Goal: Information Seeking & Learning: Check status

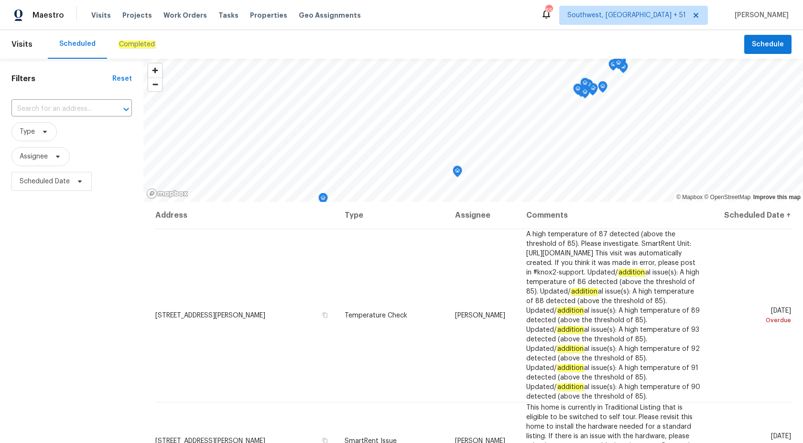
click at [143, 40] on div "Completed" at bounding box center [136, 45] width 37 height 10
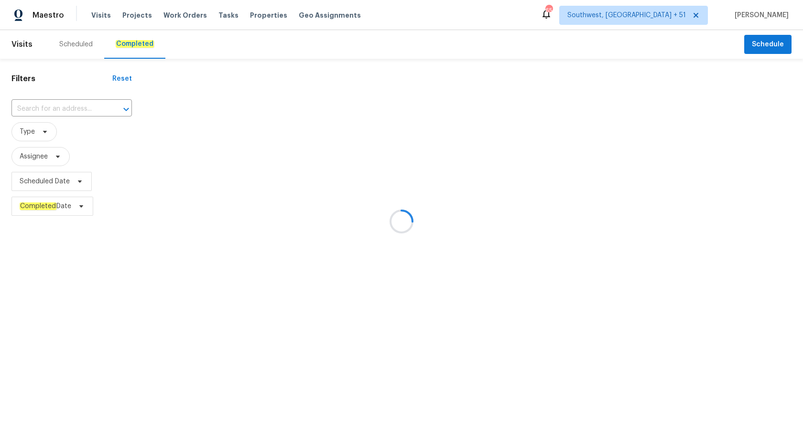
click at [38, 113] on div at bounding box center [401, 221] width 803 height 443
click at [38, 111] on div at bounding box center [401, 221] width 803 height 443
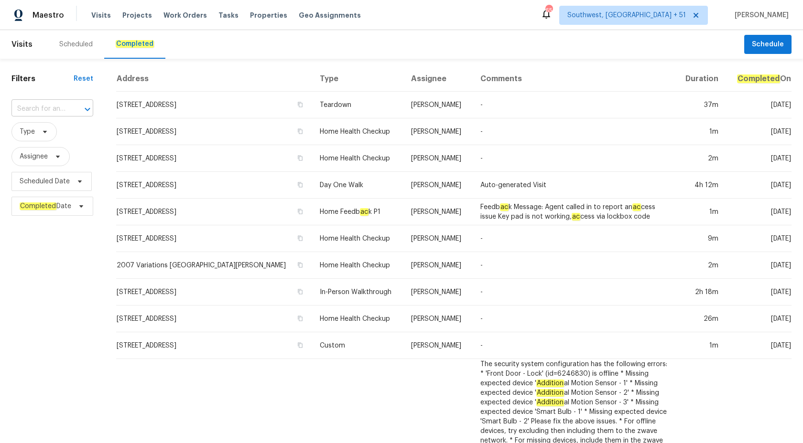
click at [43, 108] on input "text" at bounding box center [38, 109] width 55 height 15
paste input "819 Bermuda Run, Woodstock, GA 30189"
type input "819 Bermuda Run, Woodstock, GA 30189"
click at [57, 132] on li "819 Bermuda Run, Woodstock, GA 30189" at bounding box center [52, 131] width 82 height 16
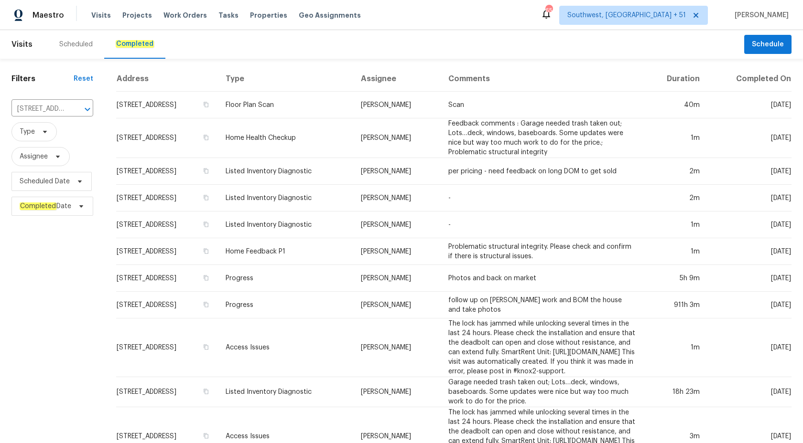
click at [471, 213] on td "-" at bounding box center [541, 225] width 203 height 27
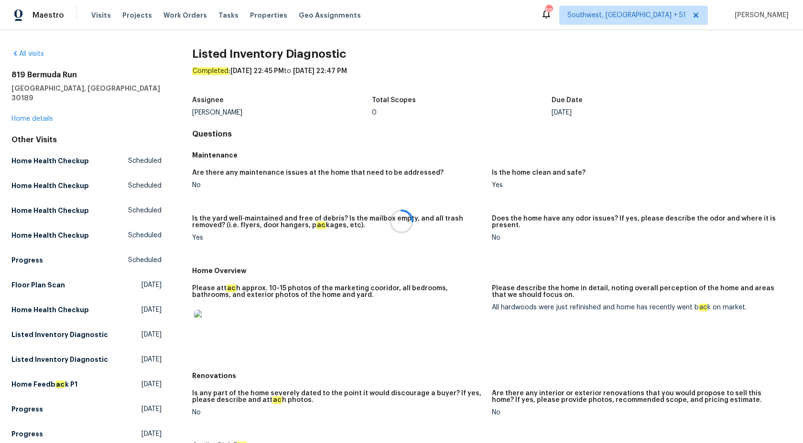
click at [39, 109] on div at bounding box center [401, 221] width 803 height 443
click at [39, 116] on link "Home details" at bounding box center [32, 119] width 42 height 7
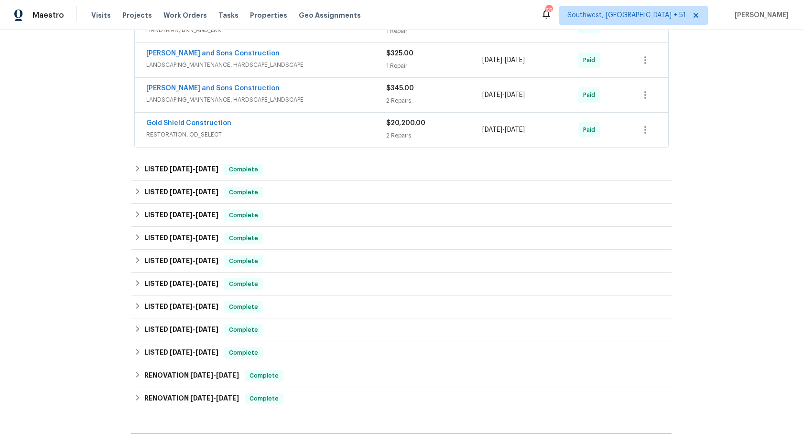
scroll to position [890, 0]
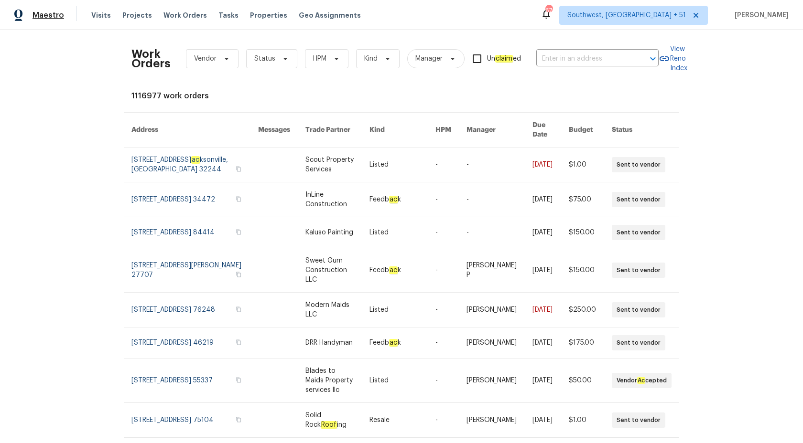
click at [34, 16] on span "Maestro" at bounding box center [48, 16] width 32 height 10
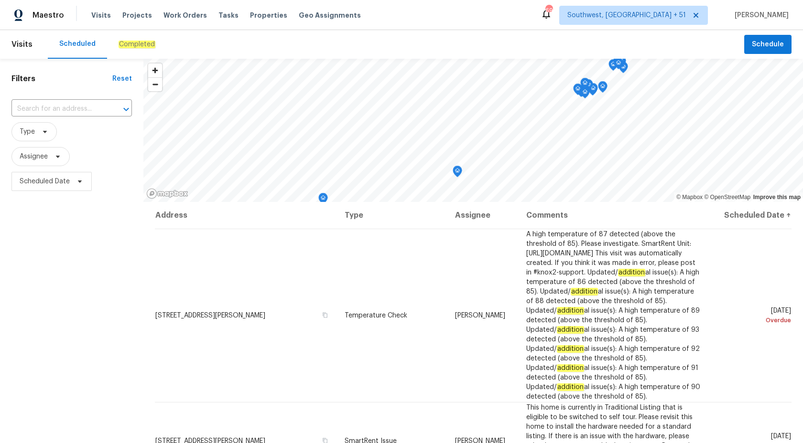
click at [128, 50] on div "Completed" at bounding box center [137, 44] width 60 height 29
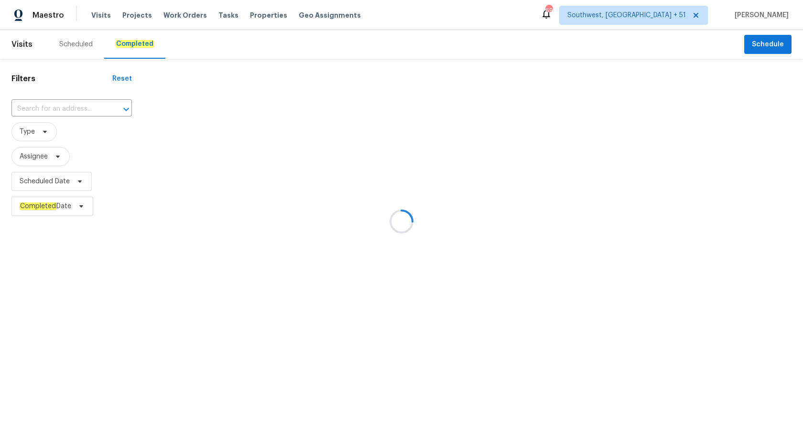
click at [56, 106] on div at bounding box center [401, 221] width 803 height 443
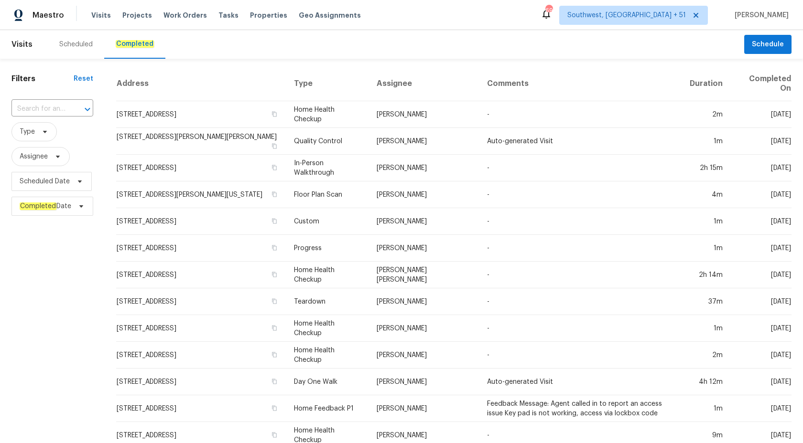
click at [56, 106] on input "text" at bounding box center [38, 109] width 55 height 15
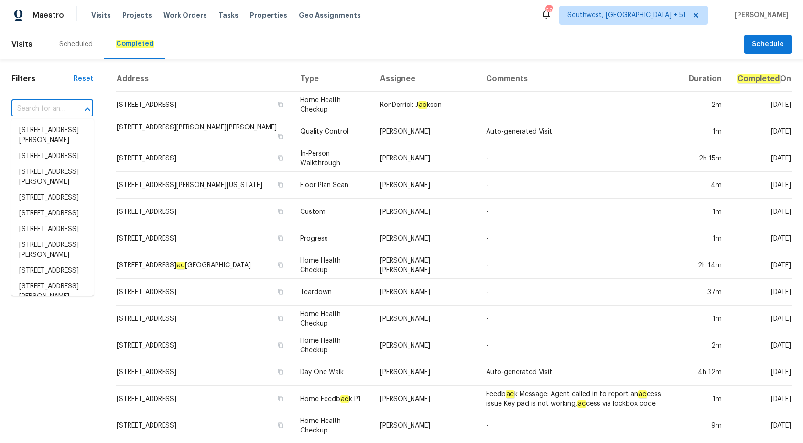
paste input "425 Liberty Hill Pass, Morrisville, NC 27560"
type input "425 Liberty Hill Pass, Morrisville, NC 27560"
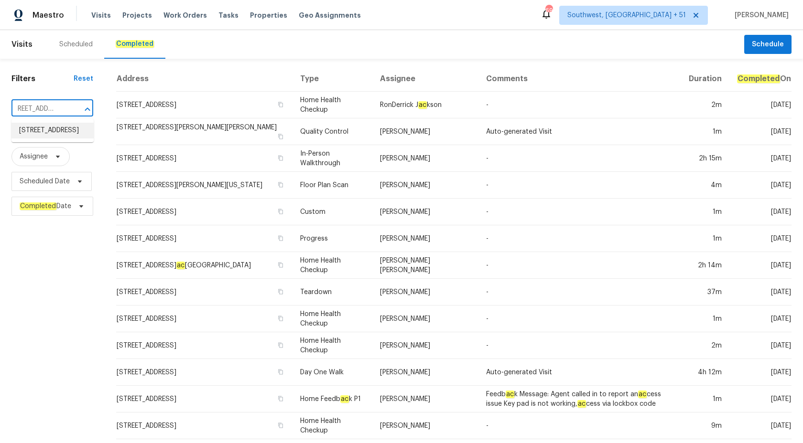
click at [64, 139] on li "425 Liberty Hill Pass, Morrisville, NC 27560" at bounding box center [52, 131] width 82 height 16
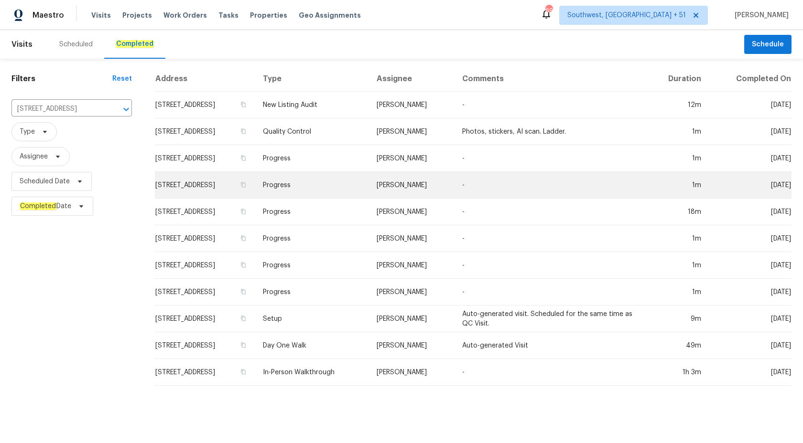
click at [369, 186] on td "Progress" at bounding box center [312, 185] width 114 height 27
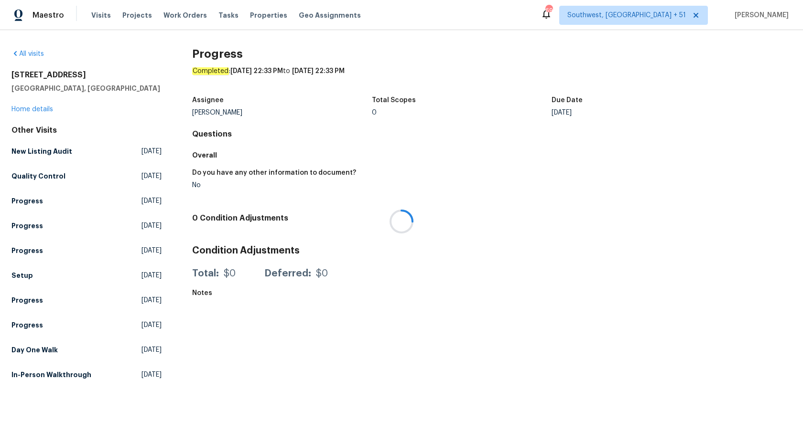
click at [19, 111] on div at bounding box center [401, 221] width 803 height 443
click at [29, 111] on link "Home details" at bounding box center [32, 109] width 42 height 7
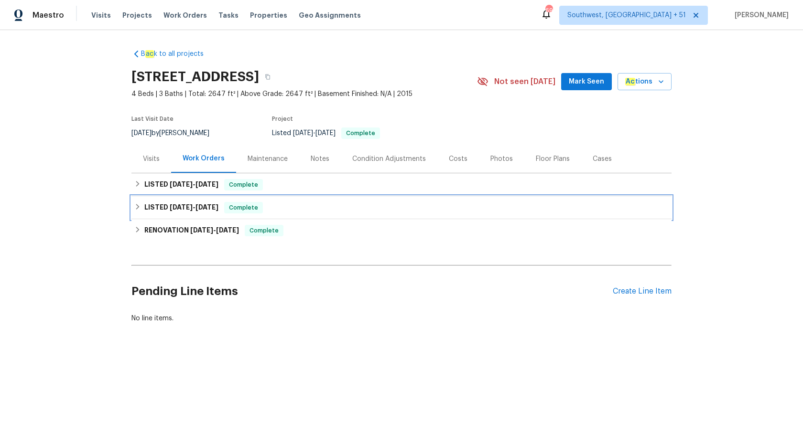
click at [207, 205] on span "9/4/25" at bounding box center [206, 207] width 23 height 7
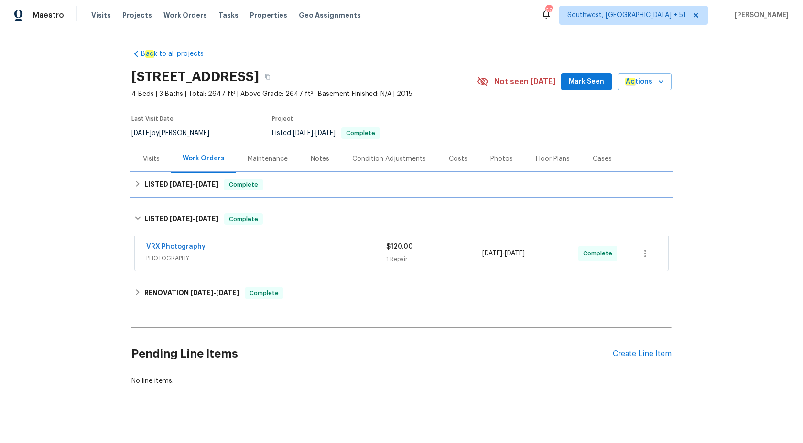
click at [226, 186] on div "LISTED 9/12/25 - 9/15/25 Complete" at bounding box center [401, 184] width 534 height 11
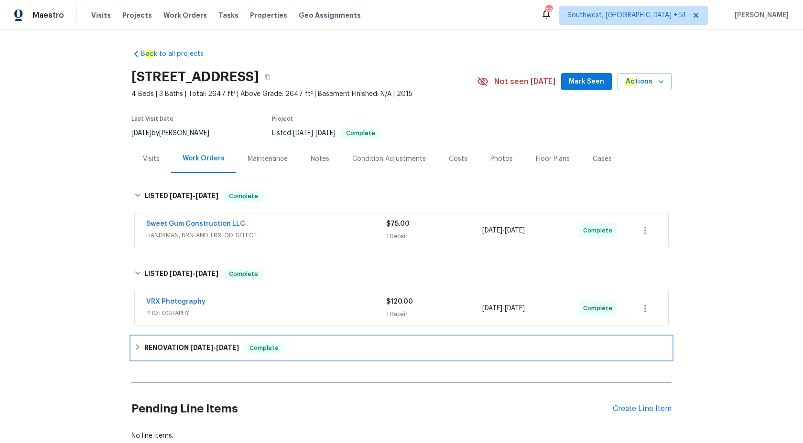
click at [227, 353] on h6 "RENOVATION 8/18/25 - 8/23/25" at bounding box center [191, 348] width 95 height 11
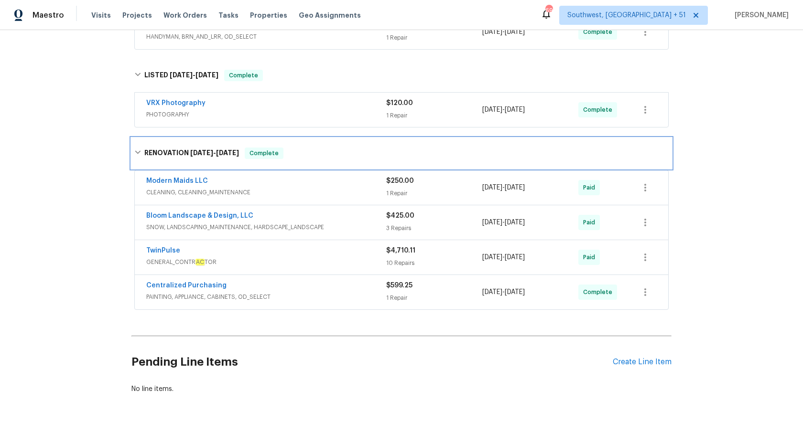
scroll to position [199, 0]
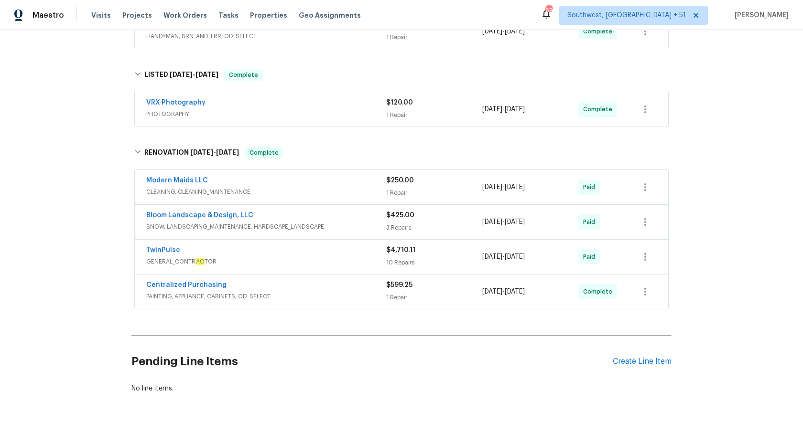
click at [336, 115] on span "PHOTOGRAPHY" at bounding box center [266, 114] width 240 height 10
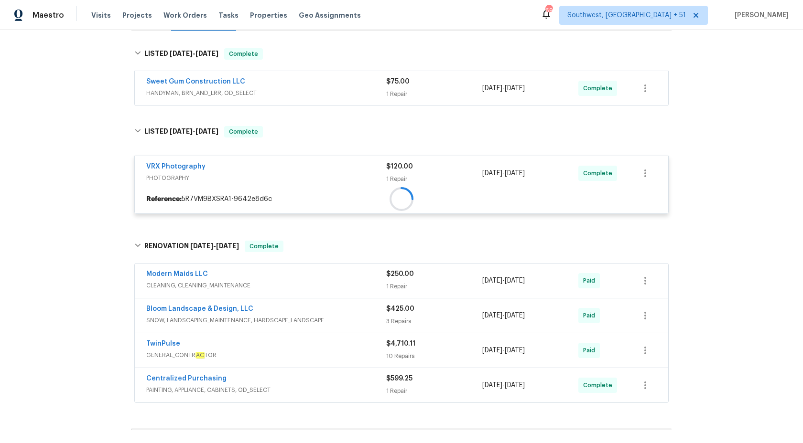
scroll to position [99, 0]
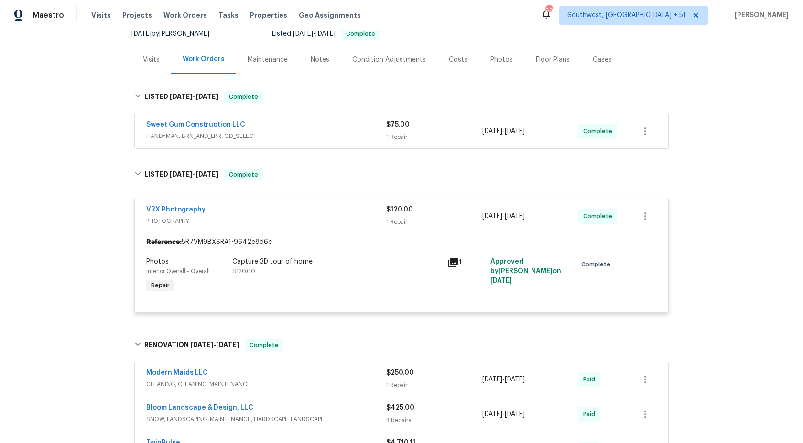
click at [367, 136] on span "HANDYMAN, BRN_AND_LRR, OD_SELECT" at bounding box center [266, 136] width 240 height 10
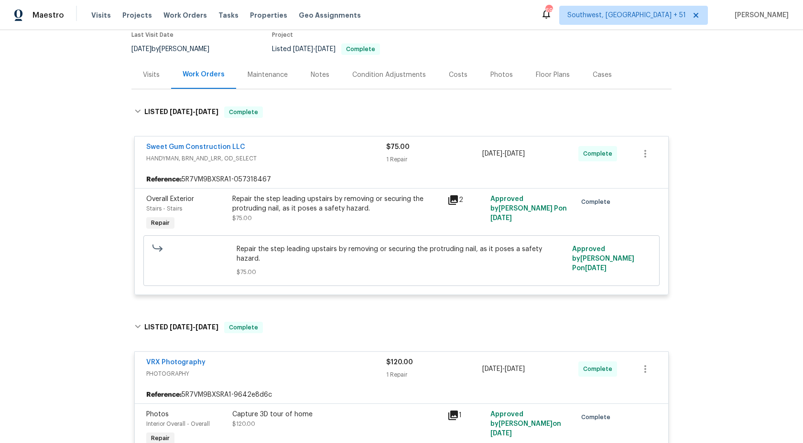
scroll to position [0, 0]
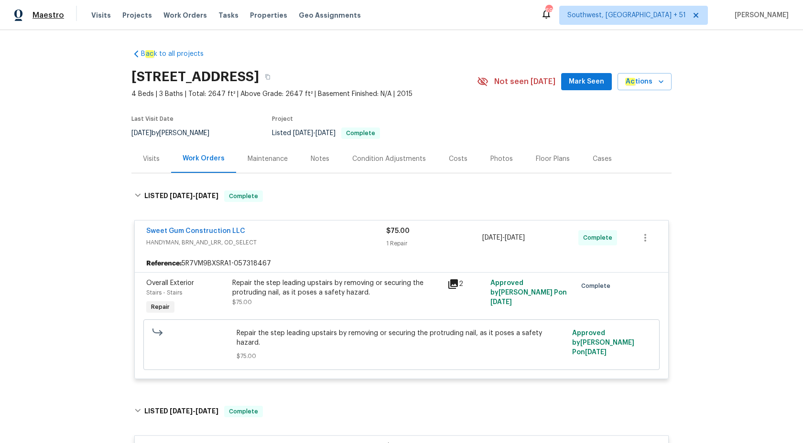
click at [47, 12] on span "Maestro" at bounding box center [48, 16] width 32 height 10
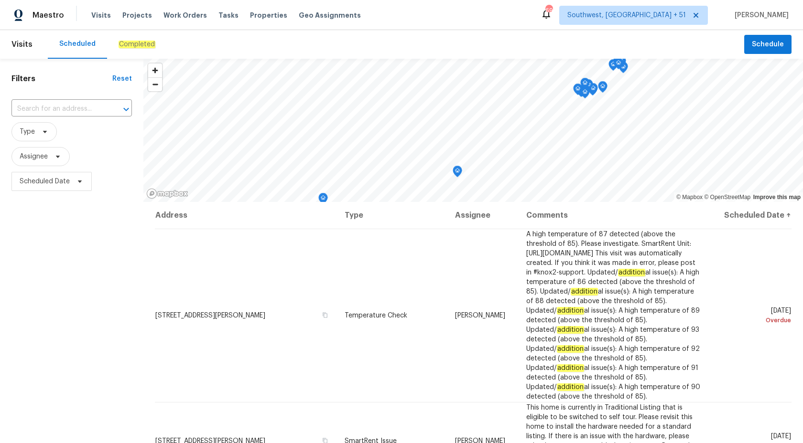
click at [126, 35] on div "Completed" at bounding box center [137, 44] width 60 height 29
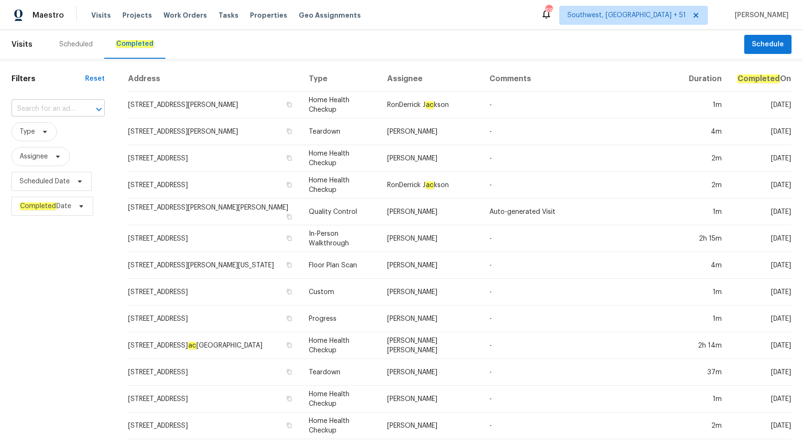
click at [44, 111] on input "text" at bounding box center [44, 109] width 66 height 15
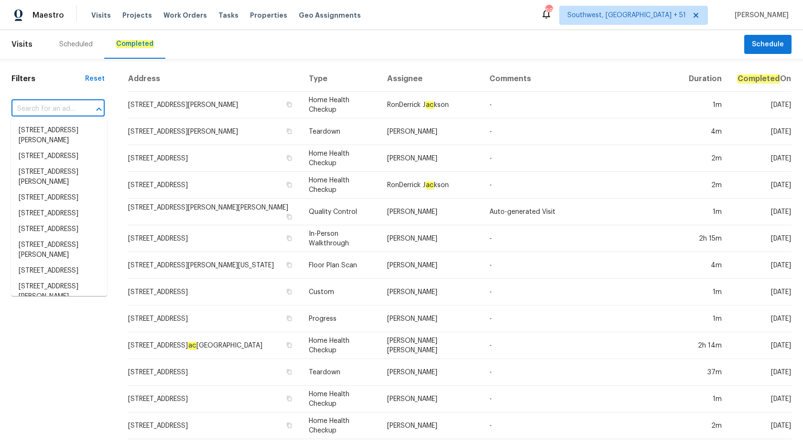
paste input "[STREET_ADDRESS]"
type input "[STREET_ADDRESS]"
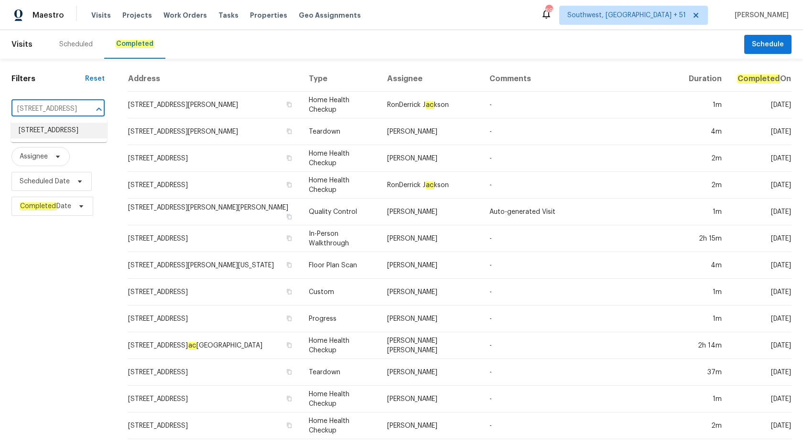
click at [51, 135] on li "754 E 256th St, Euclid, OH 44132" at bounding box center [59, 131] width 96 height 16
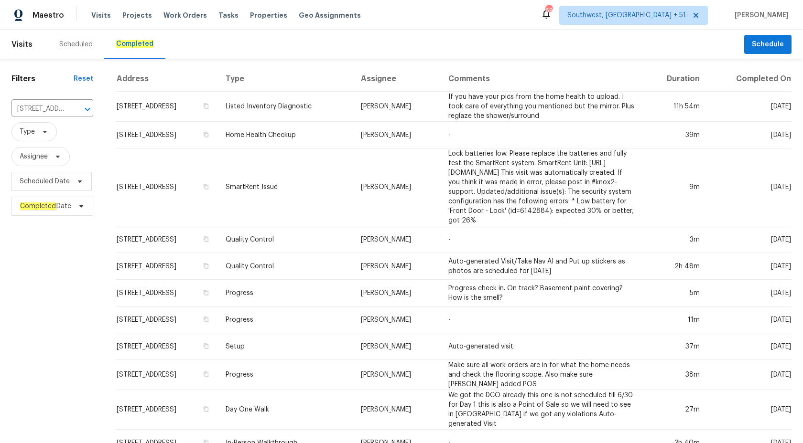
click at [334, 156] on td "SmartRent Issue" at bounding box center [285, 188] width 135 height 78
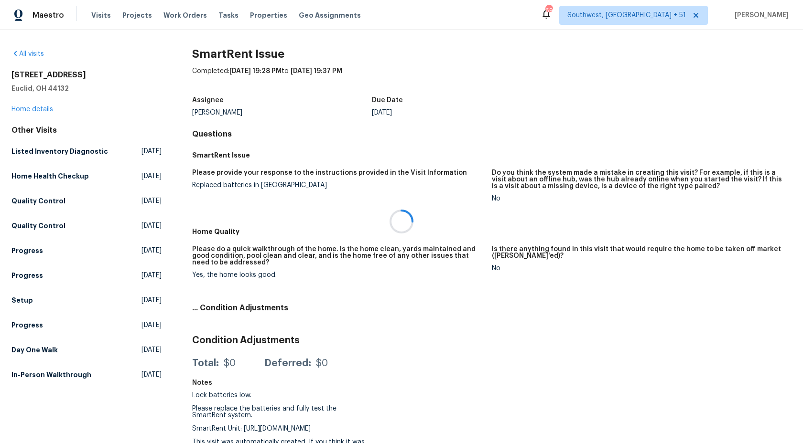
click at [52, 131] on div at bounding box center [401, 221] width 803 height 443
click at [38, 110] on div at bounding box center [401, 221] width 803 height 443
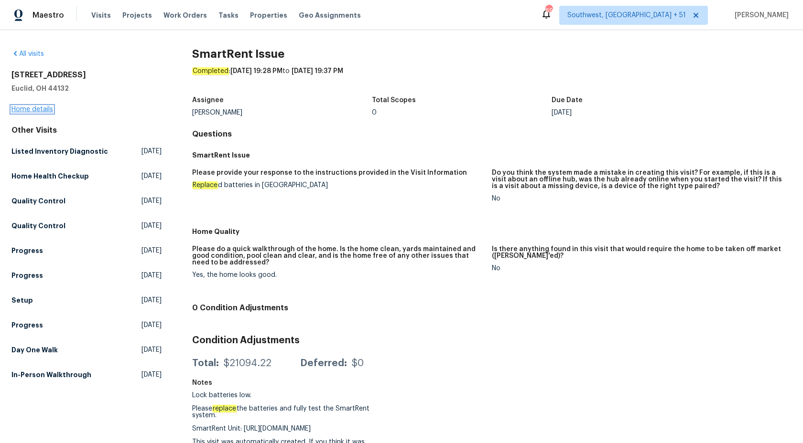
click at [35, 110] on link "Home details" at bounding box center [32, 109] width 42 height 7
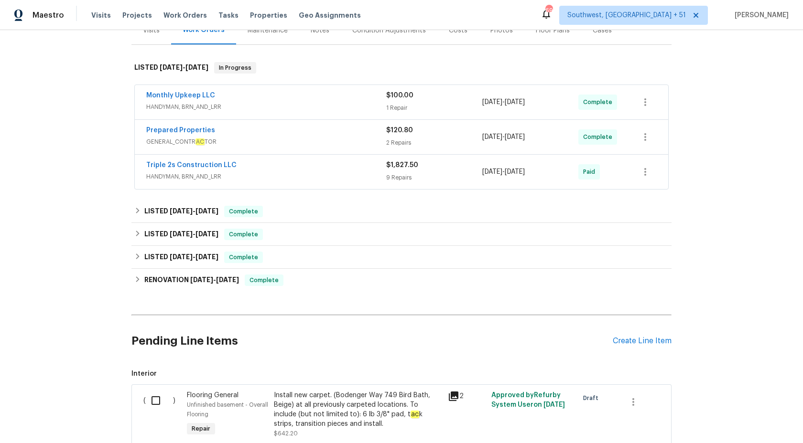
scroll to position [132, 0]
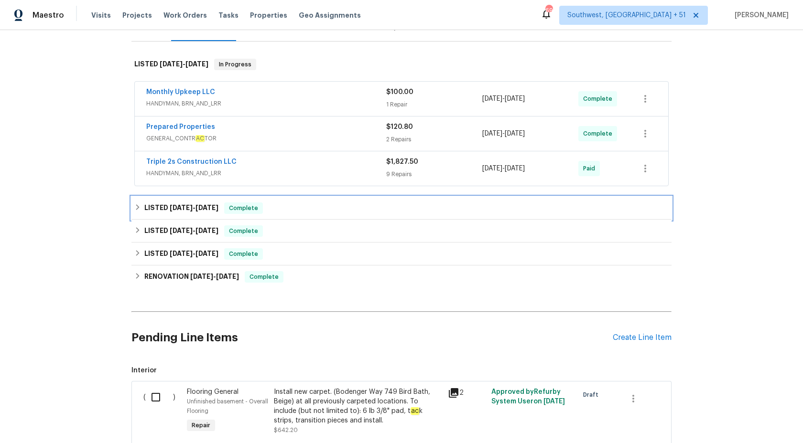
click at [289, 213] on div "LISTED 8/10/25 - 8/10/25 Complete" at bounding box center [401, 208] width 534 height 11
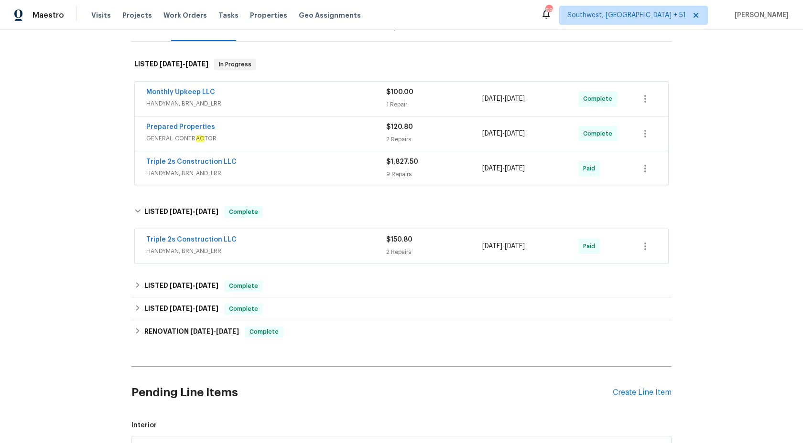
click at [362, 176] on span "HANDYMAN, BRN_AND_LRR" at bounding box center [266, 174] width 240 height 10
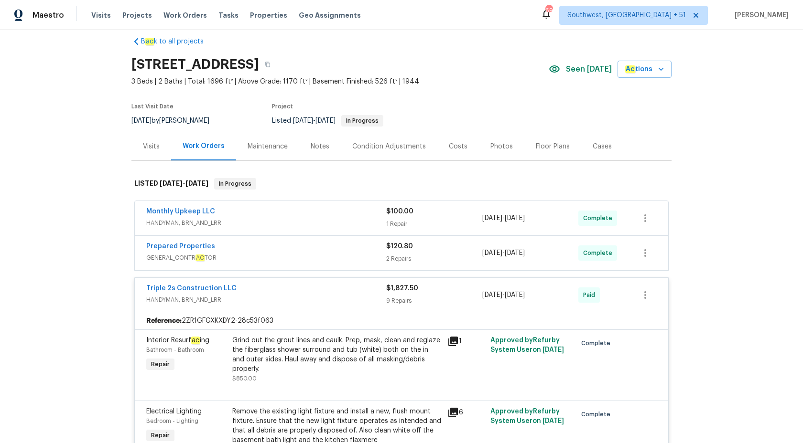
scroll to position [0, 0]
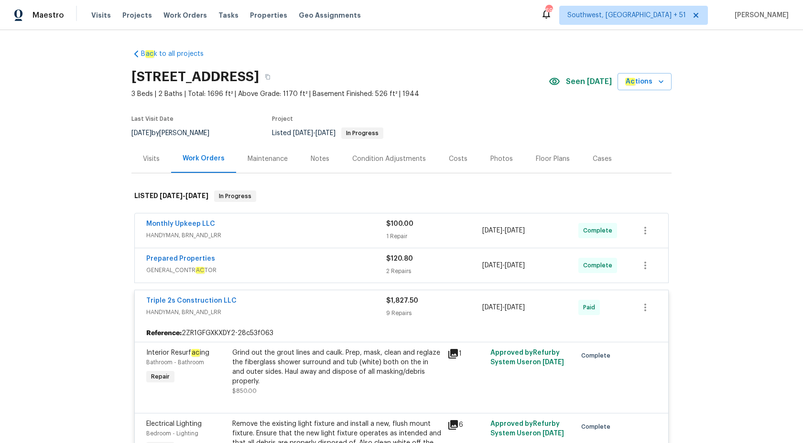
click at [394, 299] on span "$1,827.50" at bounding box center [402, 301] width 32 height 7
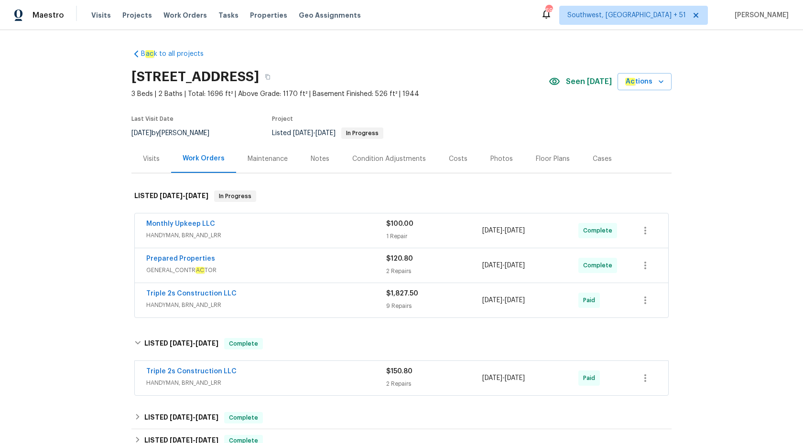
click at [383, 264] on div "Prepared Properties" at bounding box center [266, 259] width 240 height 11
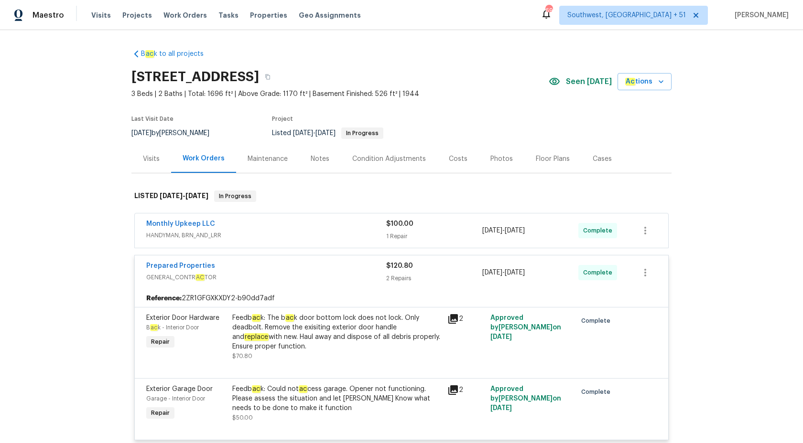
click at [384, 267] on div "Prepared Properties" at bounding box center [266, 266] width 240 height 11
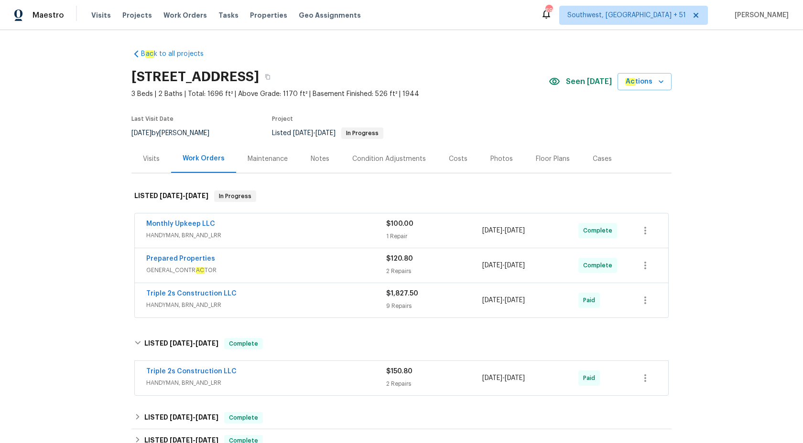
click at [380, 236] on span "HANDYMAN, BRN_AND_LRR" at bounding box center [266, 236] width 240 height 10
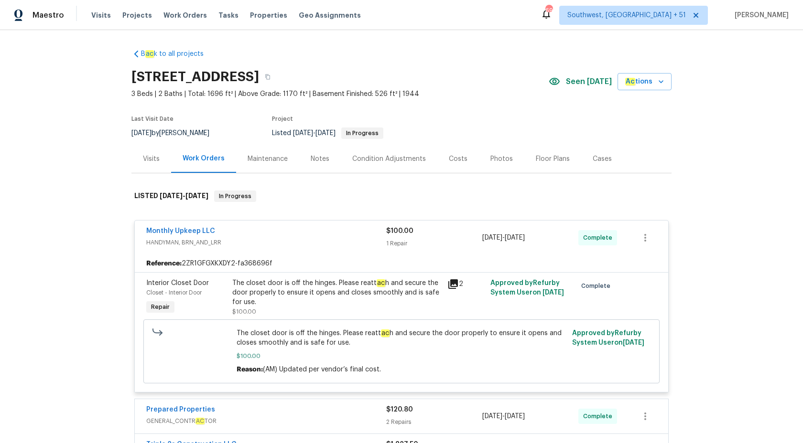
click at [380, 236] on div "Monthly Upkeep LLC" at bounding box center [266, 231] width 240 height 11
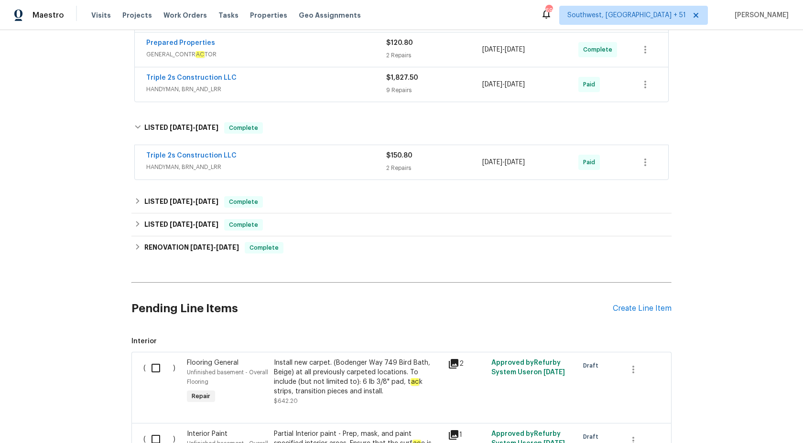
scroll to position [313, 0]
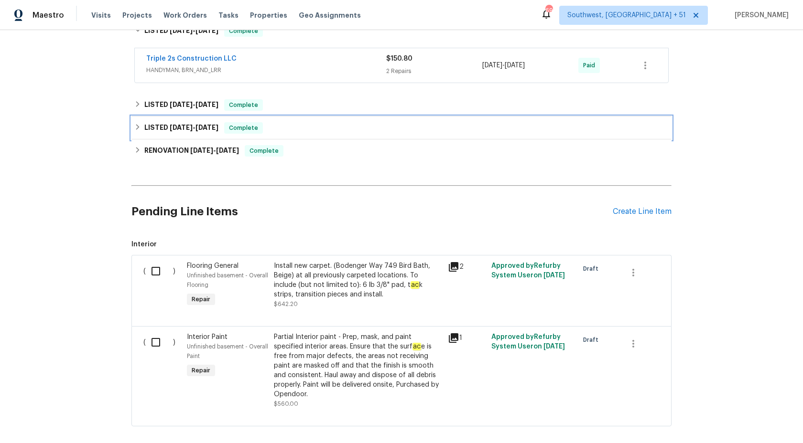
click at [262, 117] on div "LISTED 7/22/25 - 7/23/25 Complete" at bounding box center [401, 128] width 540 height 23
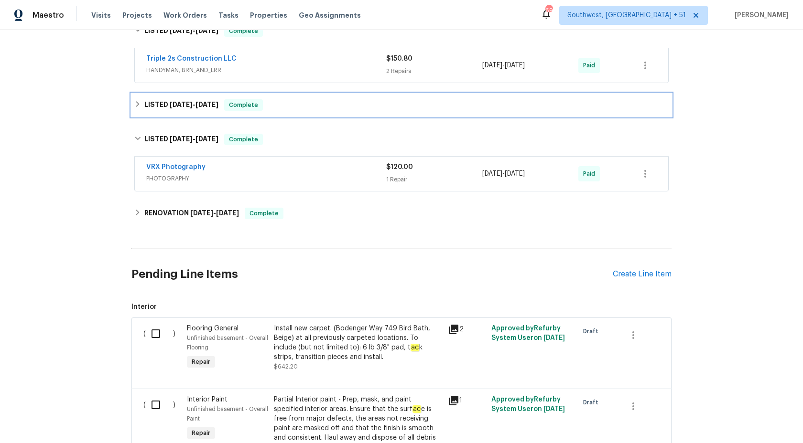
click at [238, 114] on div "LISTED 7/30/25 - 7/30/25 Complete" at bounding box center [401, 105] width 540 height 23
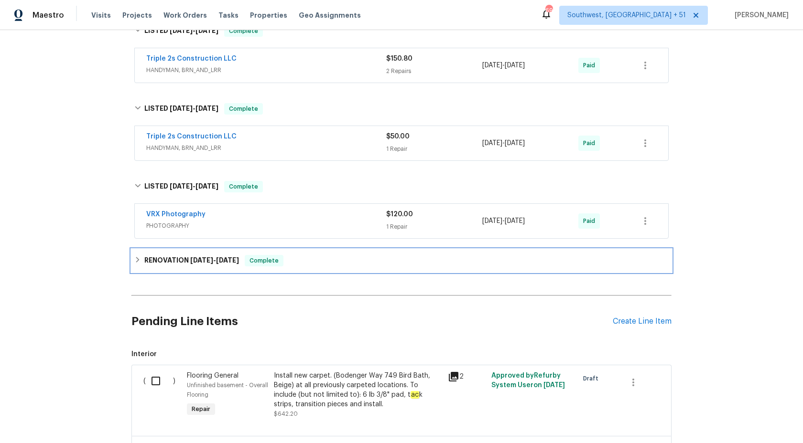
click at [212, 250] on div "RENOVATION 7/1/25 - 7/17/25 Complete" at bounding box center [401, 260] width 540 height 23
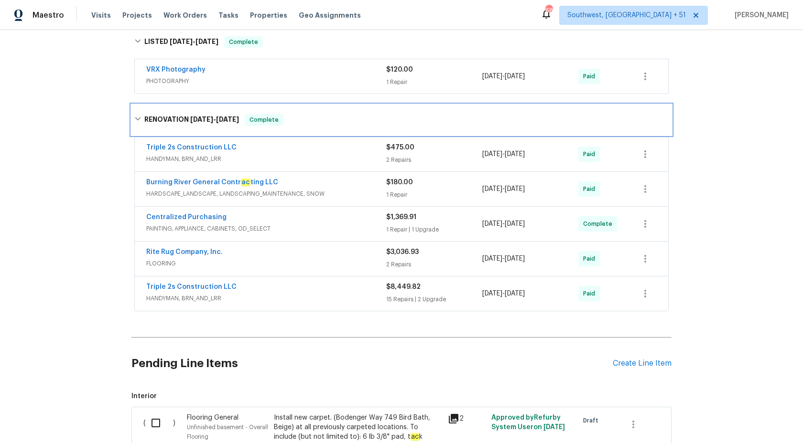
scroll to position [0, 0]
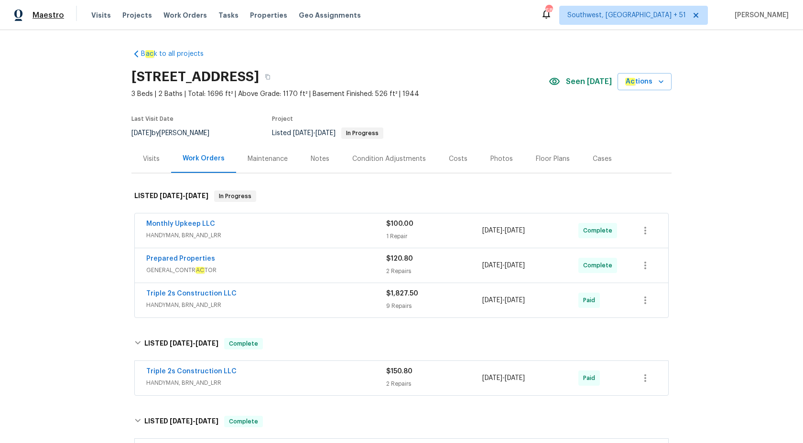
click at [54, 15] on span "Maestro" at bounding box center [48, 16] width 32 height 10
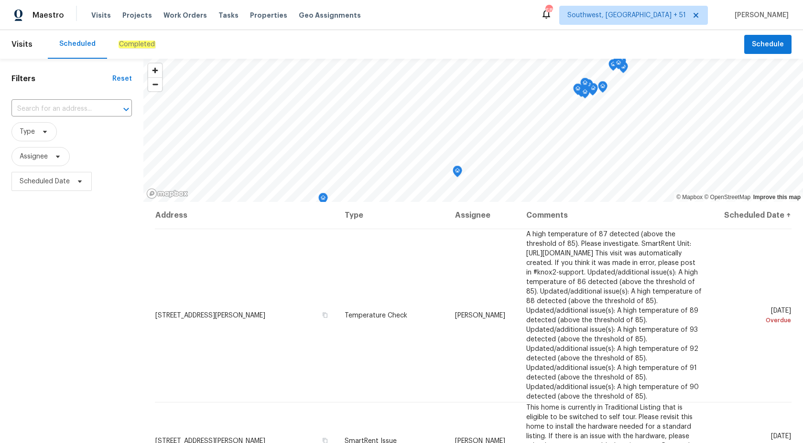
click at [126, 50] on div "Completed" at bounding box center [137, 44] width 60 height 29
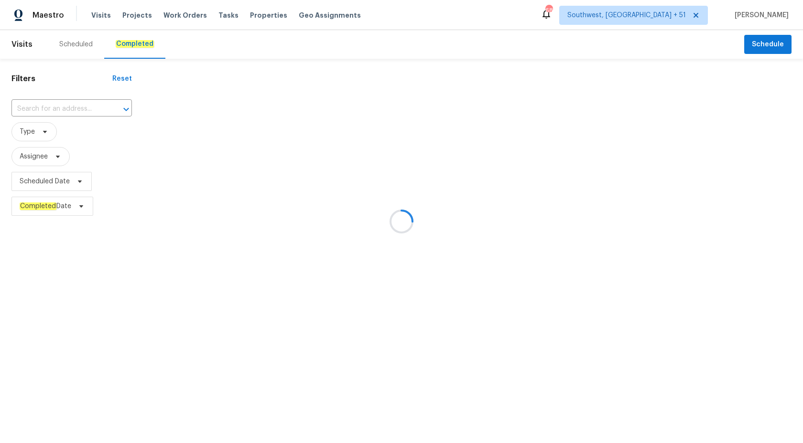
click at [49, 111] on div at bounding box center [401, 221] width 803 height 443
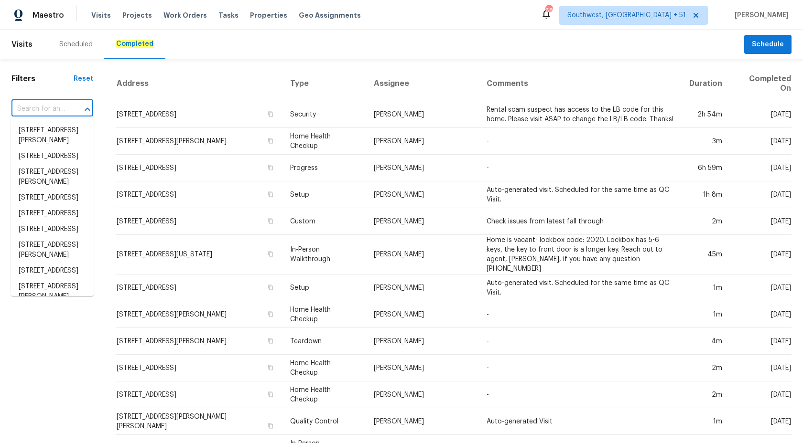
click at [49, 111] on input "text" at bounding box center [38, 109] width 55 height 15
paste input "8806 Glenside St, Huntersville, NC 28078"
type input "8806 Glenside St, Huntersville, NC 28078"
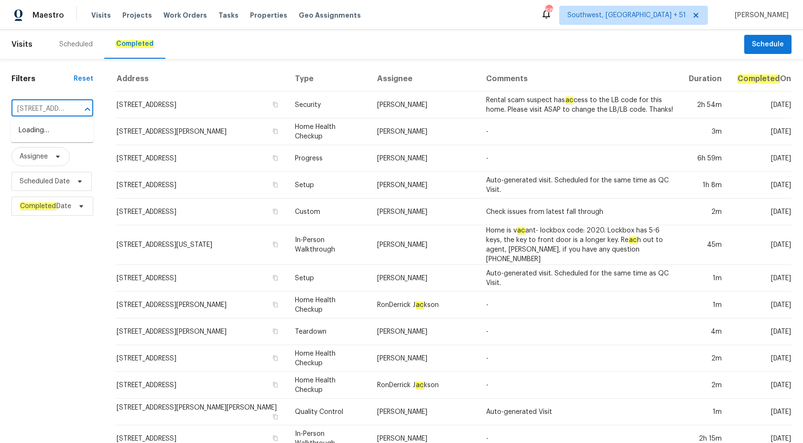
scroll to position [0, 79]
click at [52, 130] on li "8806 Glenside St, Huntersville, NC 28078" at bounding box center [52, 131] width 82 height 16
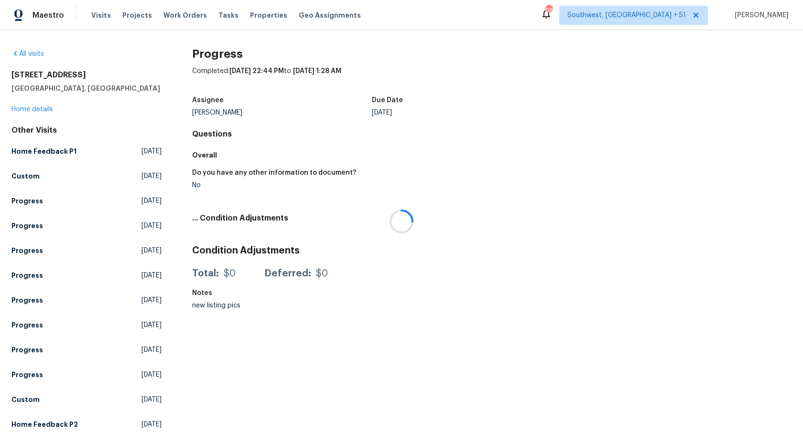
click at [35, 110] on div at bounding box center [401, 221] width 803 height 443
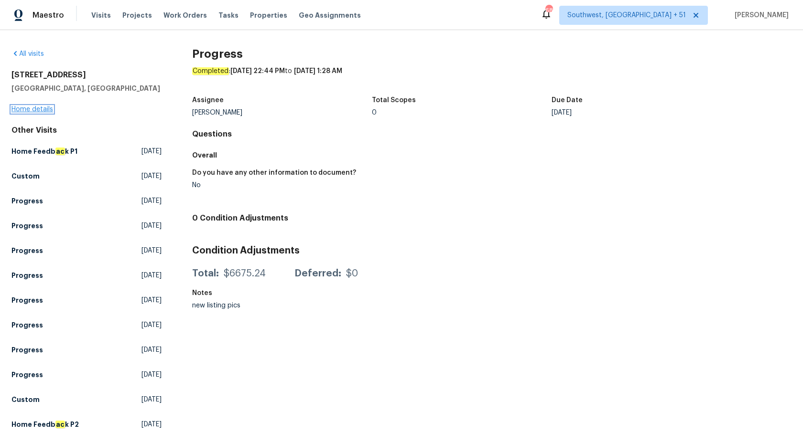
click at [24, 110] on link "Home details" at bounding box center [32, 109] width 42 height 7
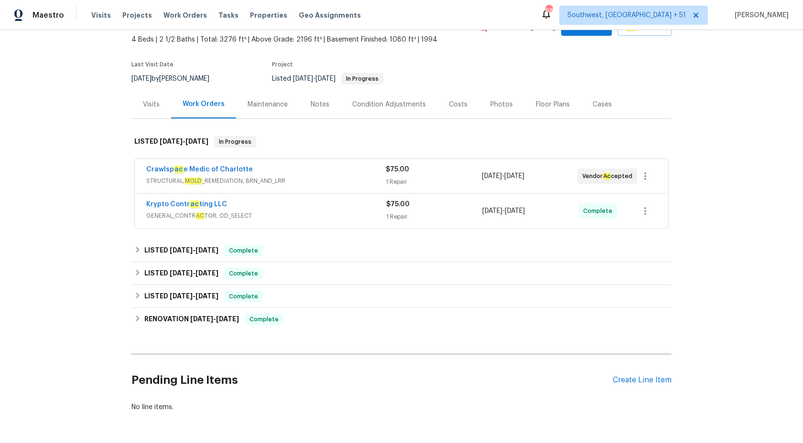
scroll to position [61, 0]
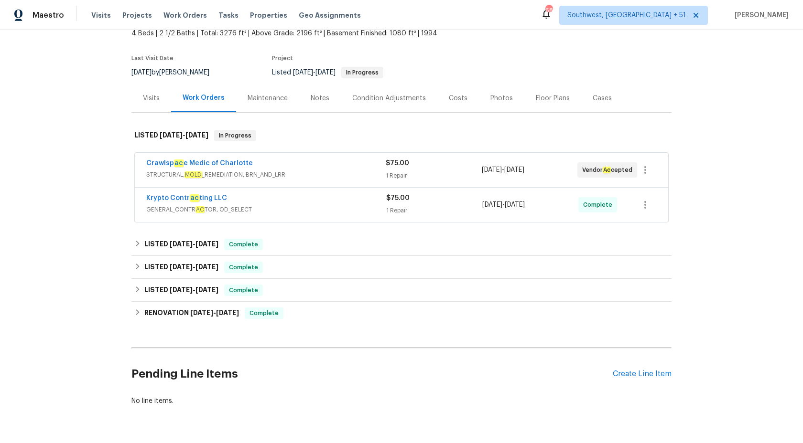
click at [295, 209] on span "GENERAL_CONTR AC TOR, OD_SELECT" at bounding box center [266, 210] width 240 height 10
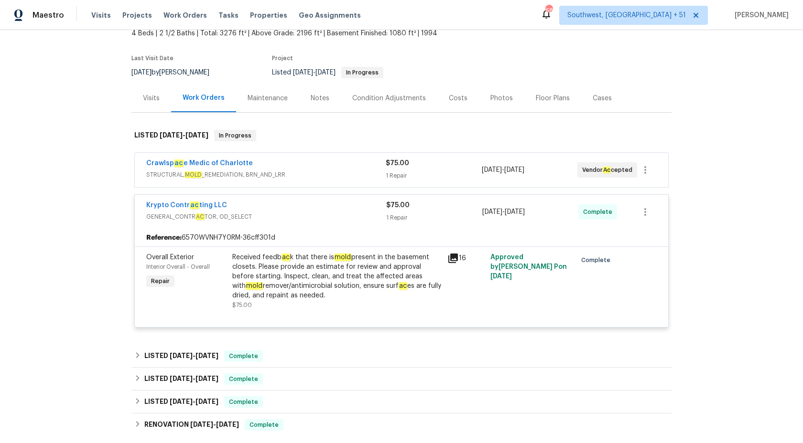
click at [325, 286] on div "Received feedb ac k that there is mold present in the basement closets. Please …" at bounding box center [336, 277] width 209 height 48
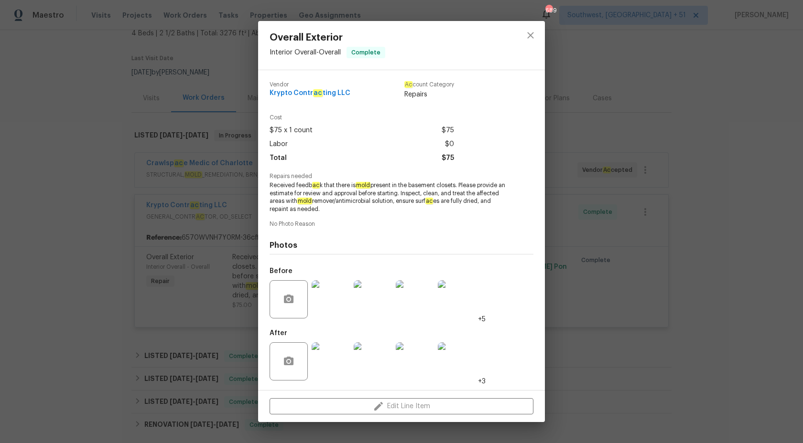
click at [335, 301] on img at bounding box center [330, 299] width 38 height 38
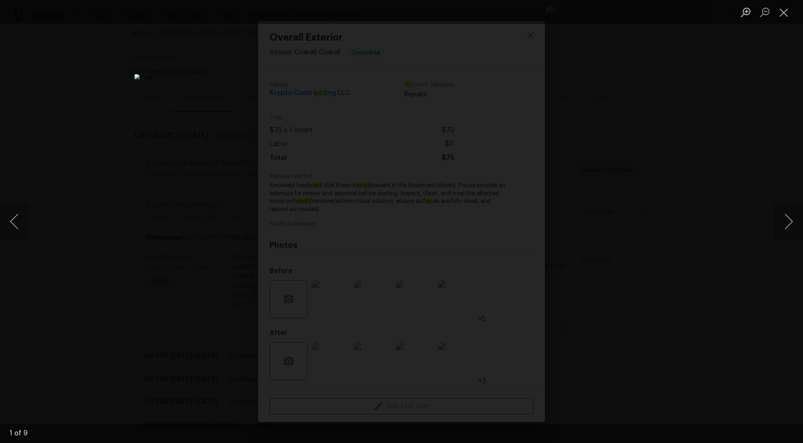
click at [740, 184] on div "Lightbox" at bounding box center [401, 221] width 803 height 443
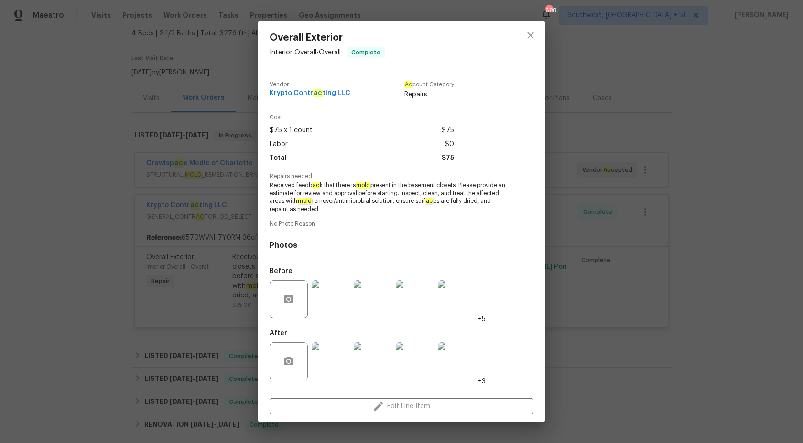
click at [354, 220] on div "Vendor Krypto Contr ac ting LLC Ac count Category Repairs Cost $75 x 1 count $7…" at bounding box center [401, 230] width 264 height 312
copy span "basement closets."
drag, startPoint x: 411, startPoint y: 184, endPoint x: 459, endPoint y: 185, distance: 48.3
click at [459, 185] on span "Received feedb ac k that there is mold present in the basement closets. Please …" at bounding box center [387, 198] width 237 height 32
click at [774, 83] on div "Overall Exterior Interior Overall - Overall Complete Vendor Krypto Contr ac tin…" at bounding box center [401, 221] width 803 height 443
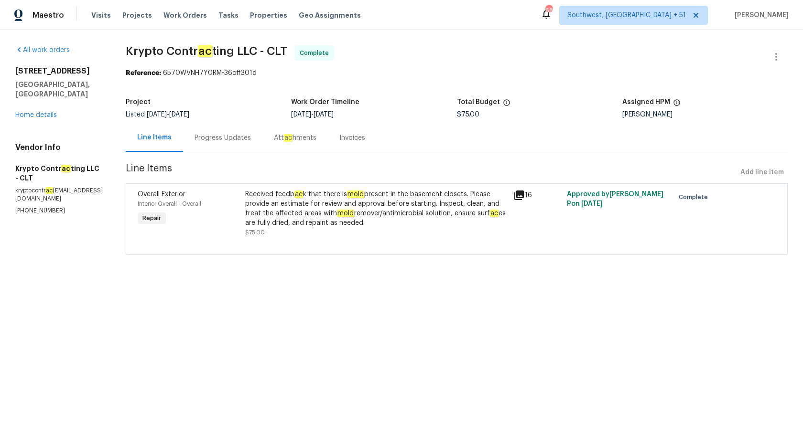
click at [381, 282] on html "Maestro Visits Projects Work Orders Tasks Properties Geo Assignments [STREET_AD…" at bounding box center [401, 141] width 803 height 282
click at [219, 139] on div "Progress Updates" at bounding box center [222, 138] width 56 height 10
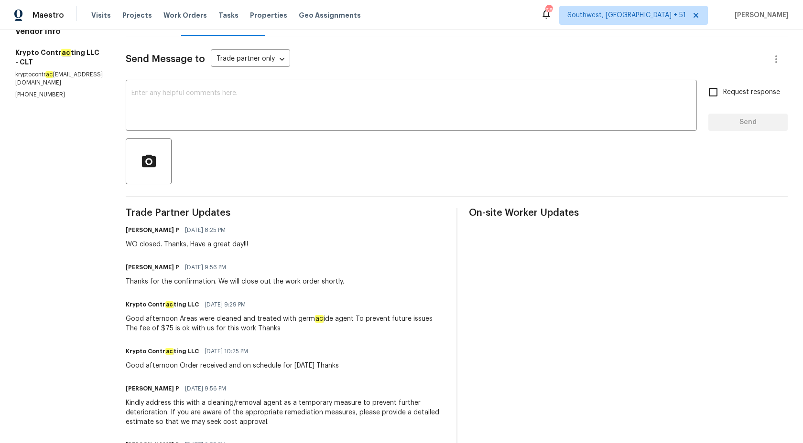
scroll to position [259, 0]
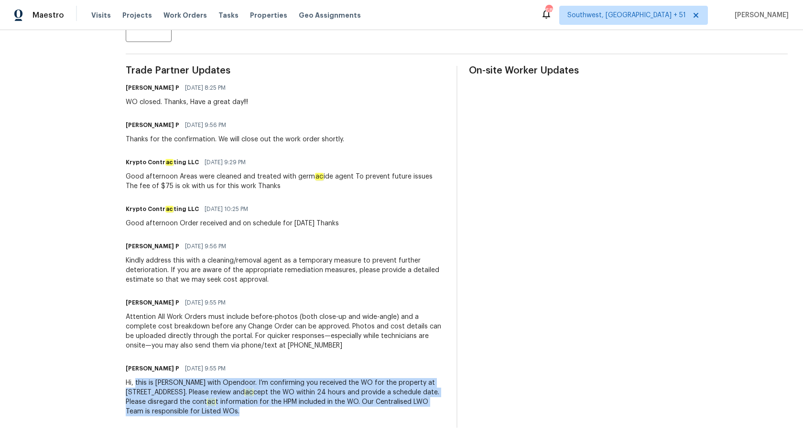
drag, startPoint x: 131, startPoint y: 384, endPoint x: 337, endPoint y: 431, distance: 210.8
click at [337, 431] on div "All work orders 8806 Glenside St Huntersville, NC 28078 Home details Vendor Inf…" at bounding box center [401, 108] width 803 height 672
click at [335, 431] on div "All work orders 8806 Glenside St Huntersville, NC 28078 Home details Vendor Inf…" at bounding box center [401, 108] width 803 height 672
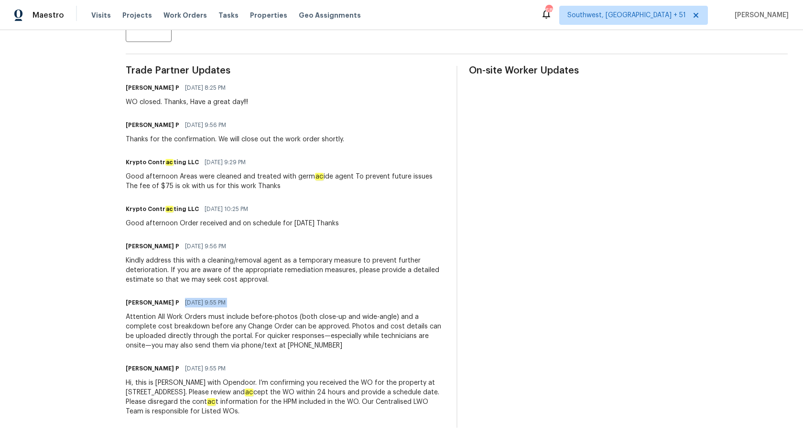
drag, startPoint x: 175, startPoint y: 293, endPoint x: 314, endPoint y: 318, distance: 140.8
click at [310, 316] on div "Trade Partner Updates Ramyasri P 09/11/2025 8:25 PM WO closed. Thanks, Have a g…" at bounding box center [285, 247] width 319 height 362
click at [314, 318] on div "Attention All Work Orders must include before-photos (both close-up and wide-an…" at bounding box center [285, 331] width 319 height 38
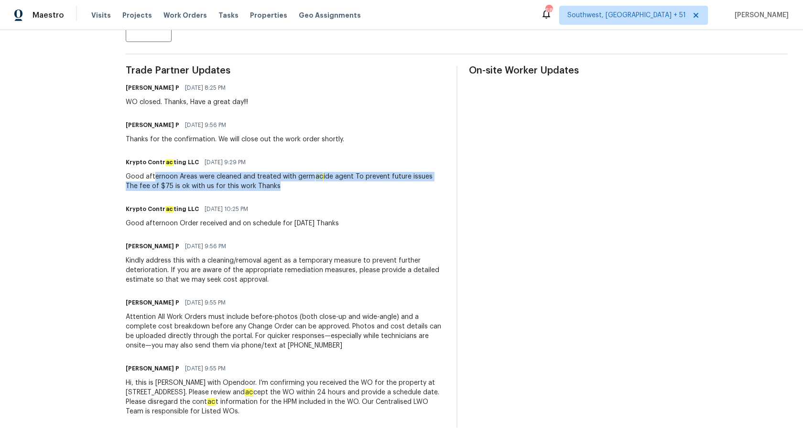
drag, startPoint x: 150, startPoint y: 177, endPoint x: 321, endPoint y: 186, distance: 170.8
click at [321, 186] on div "Good afternoon Areas were cleaned and treated with germ ac ide agent To prevent…" at bounding box center [285, 181] width 319 height 19
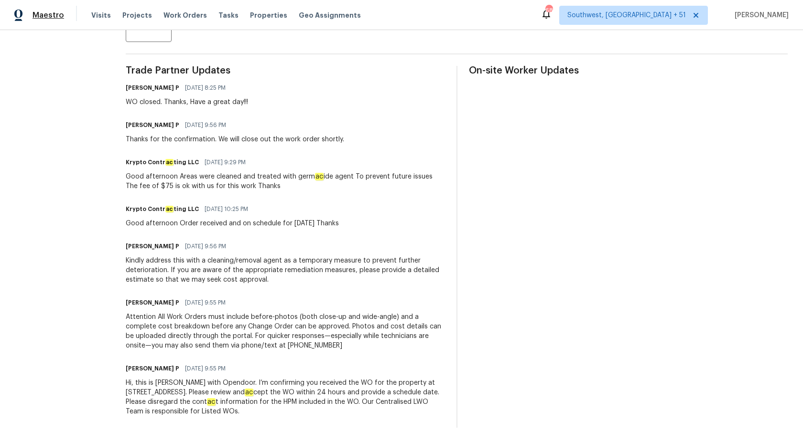
click at [48, 14] on span "Maestro" at bounding box center [48, 16] width 32 height 10
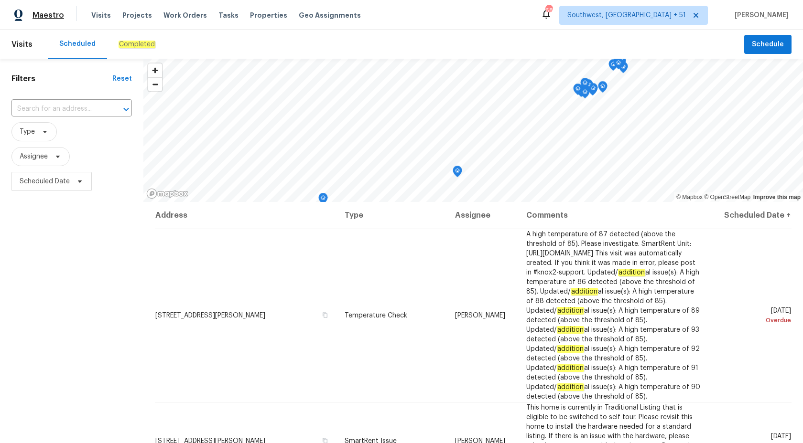
click at [33, 13] on span "Maestro" at bounding box center [48, 16] width 32 height 10
